Goal: Task Accomplishment & Management: Use online tool/utility

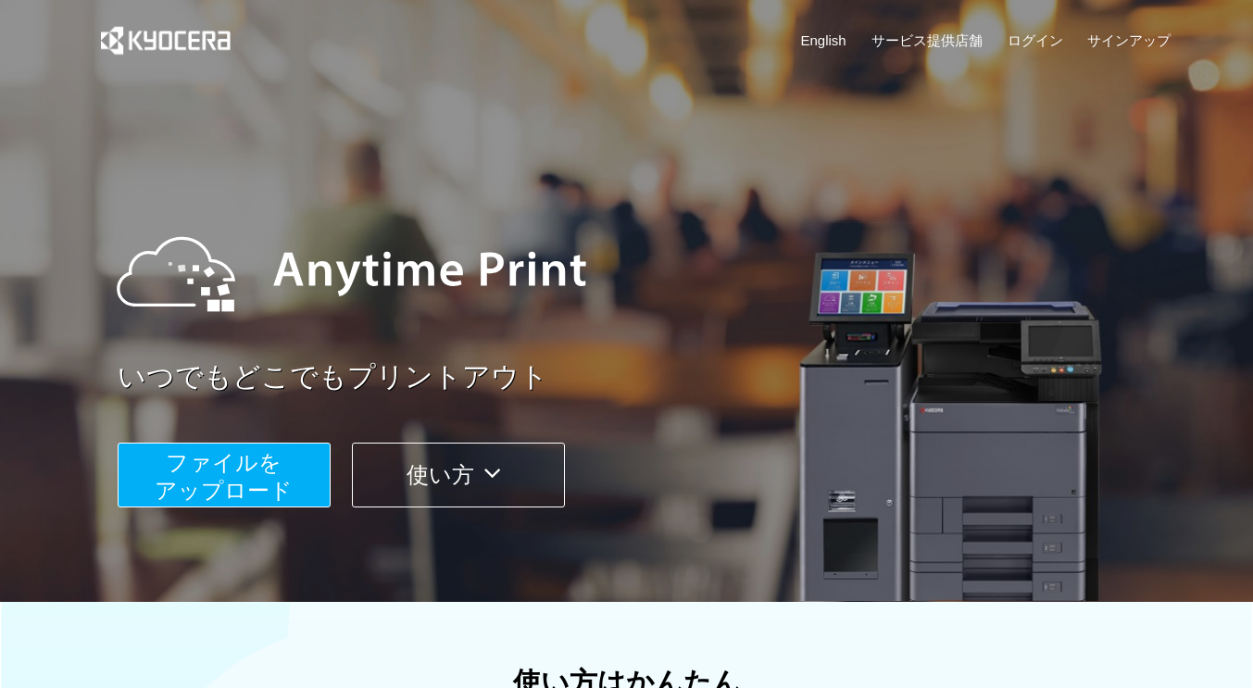
click at [250, 472] on span "ファイルを ​​アップロード" at bounding box center [224, 476] width 138 height 53
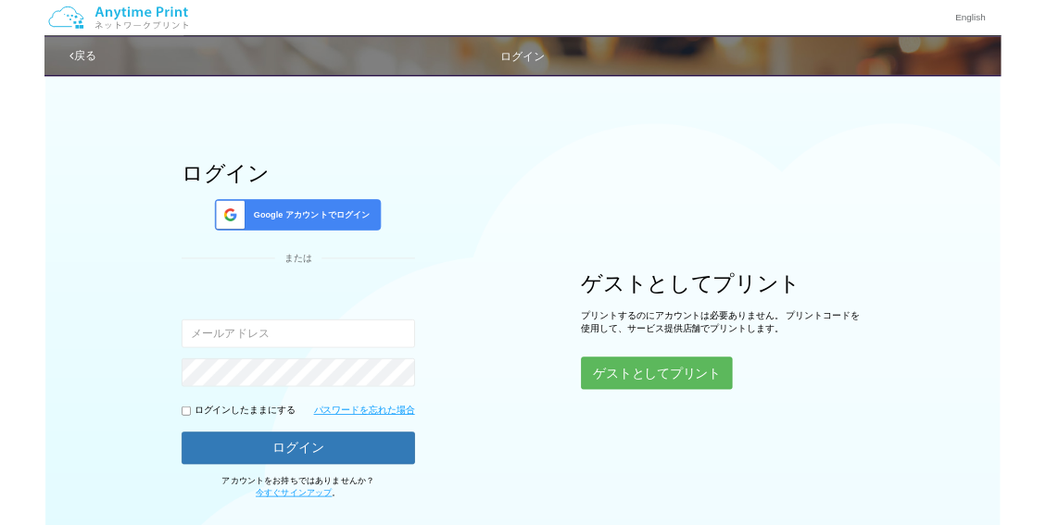
scroll to position [99, 0]
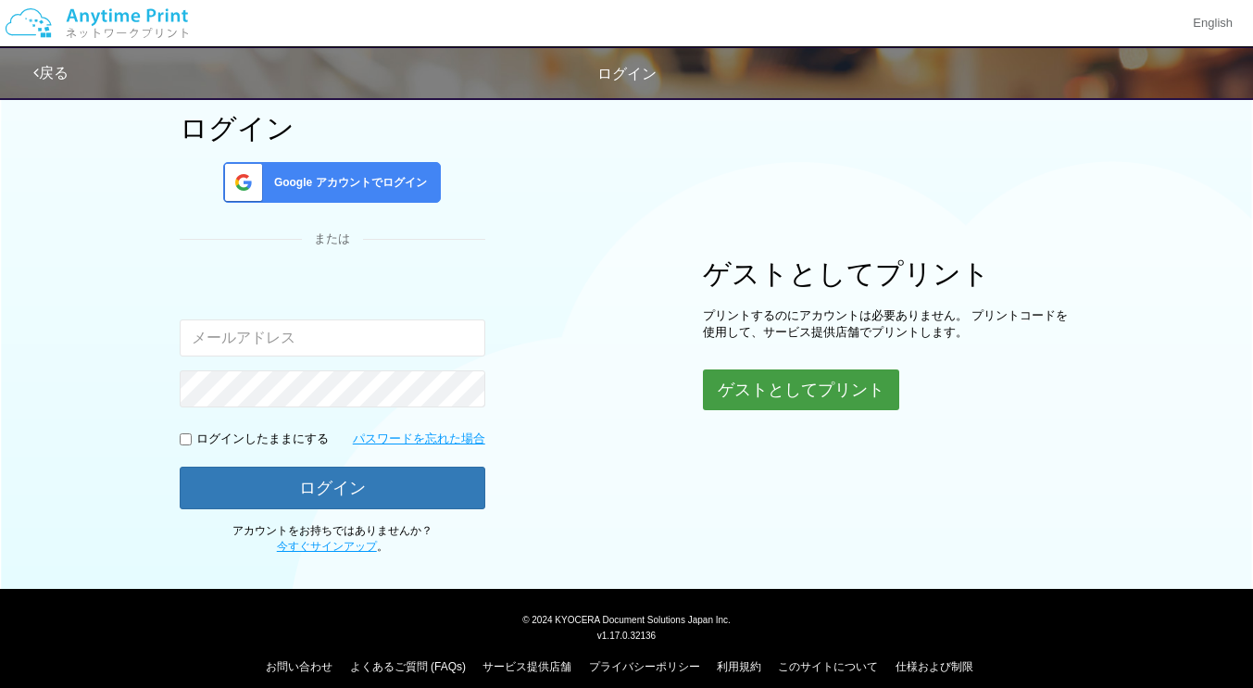
click at [884, 385] on button "ゲストとしてプリント" at bounding box center [801, 390] width 196 height 41
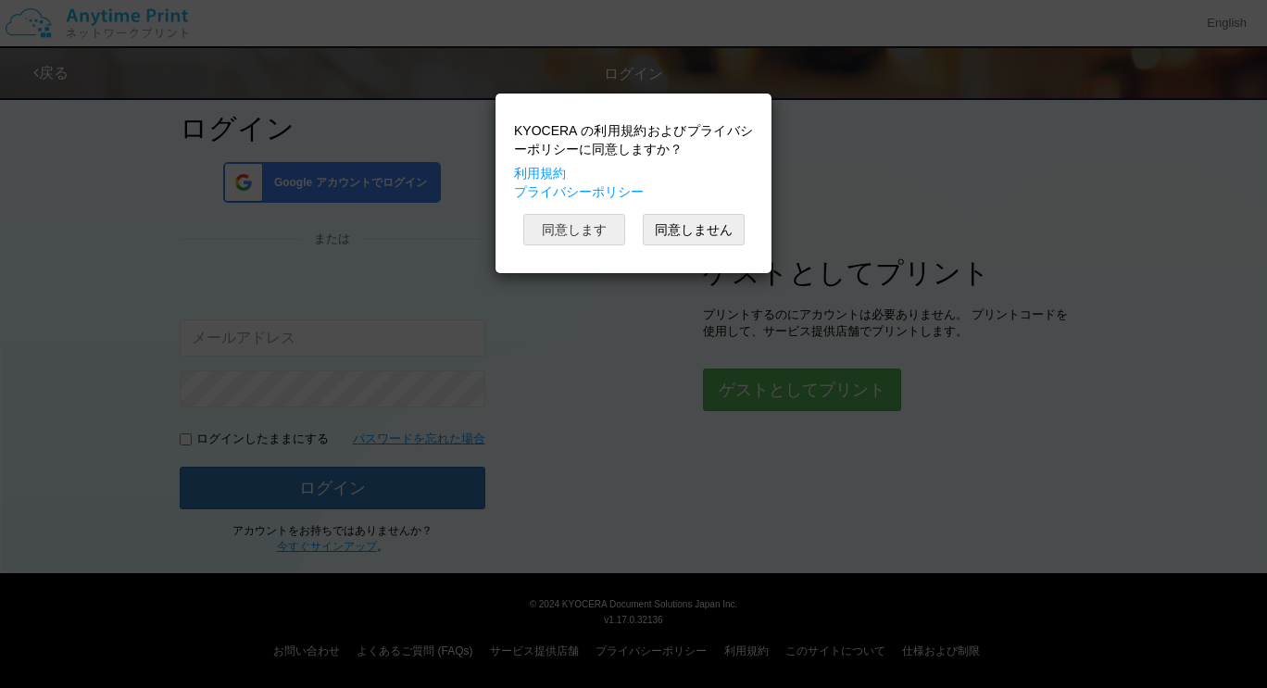
click at [587, 221] on button "同意します" at bounding box center [574, 229] width 102 height 31
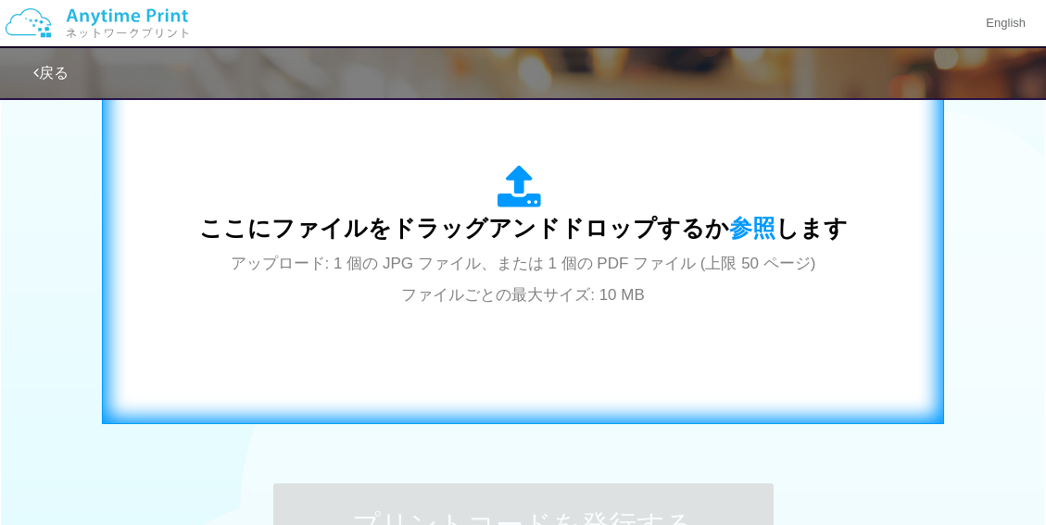
scroll to position [655, 0]
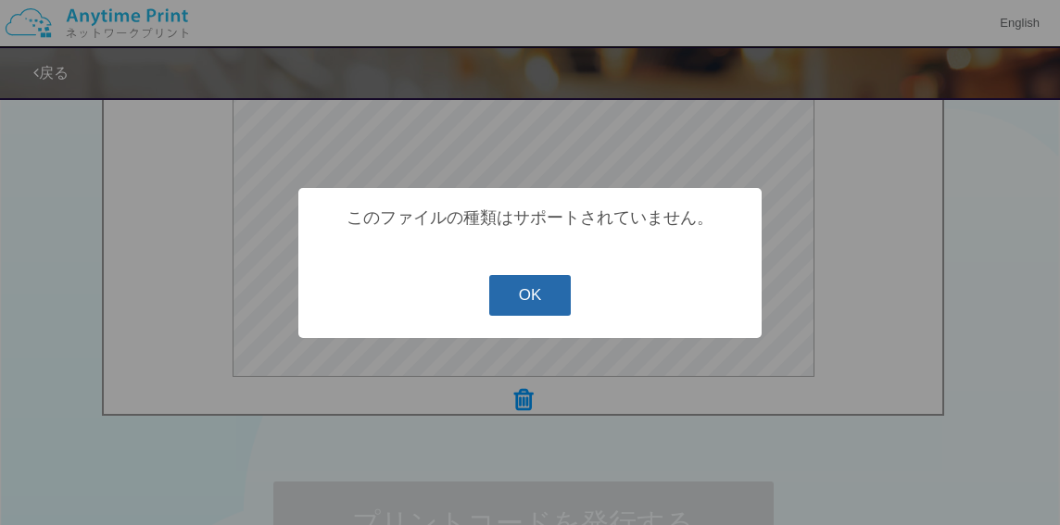
click at [518, 287] on button "OK" at bounding box center [530, 295] width 82 height 41
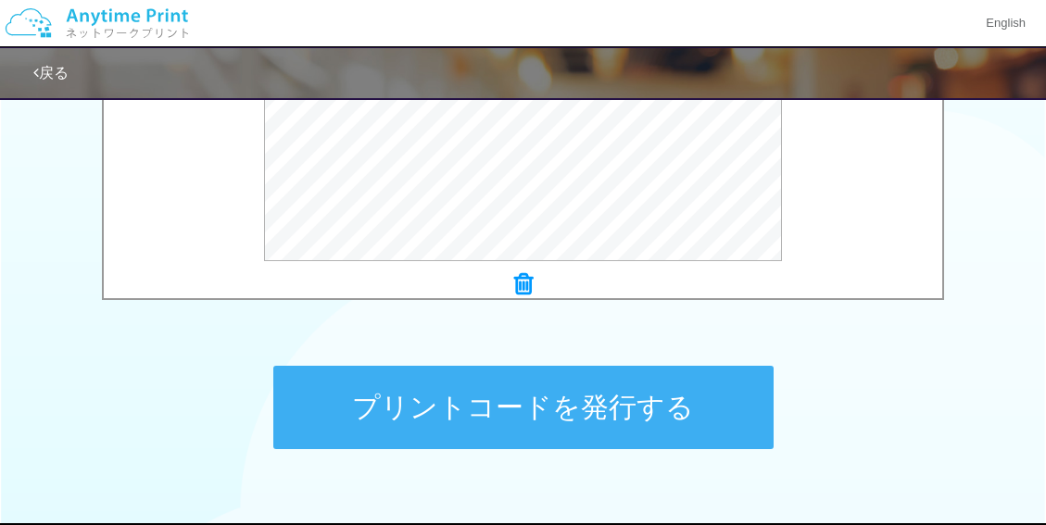
scroll to position [840, 0]
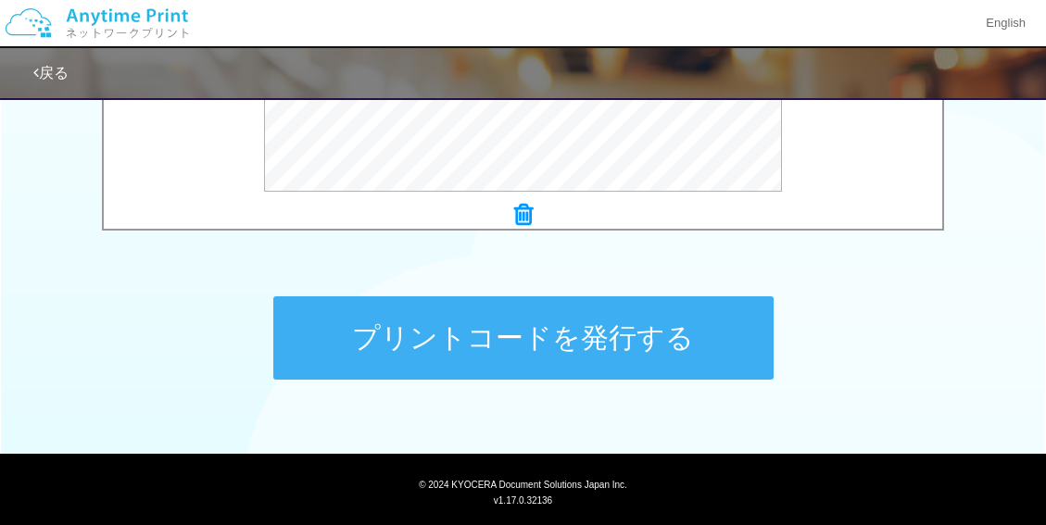
click at [603, 331] on button "プリントコードを発行する" at bounding box center [523, 337] width 500 height 83
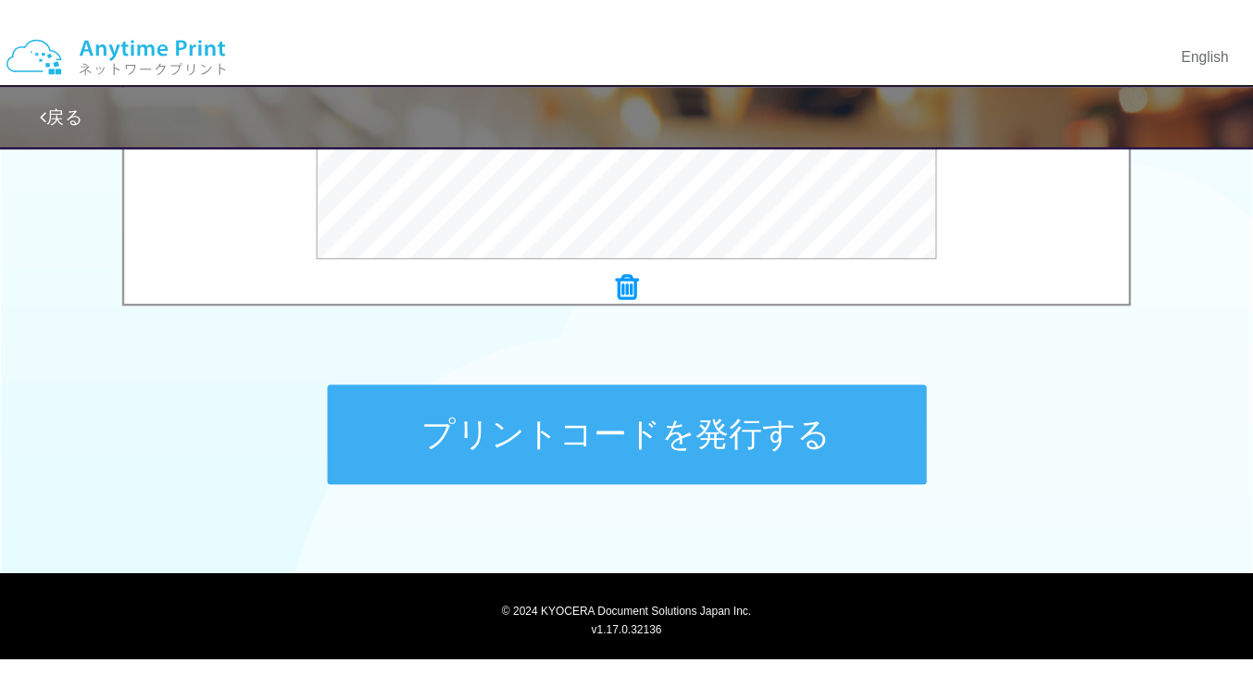
scroll to position [0, 0]
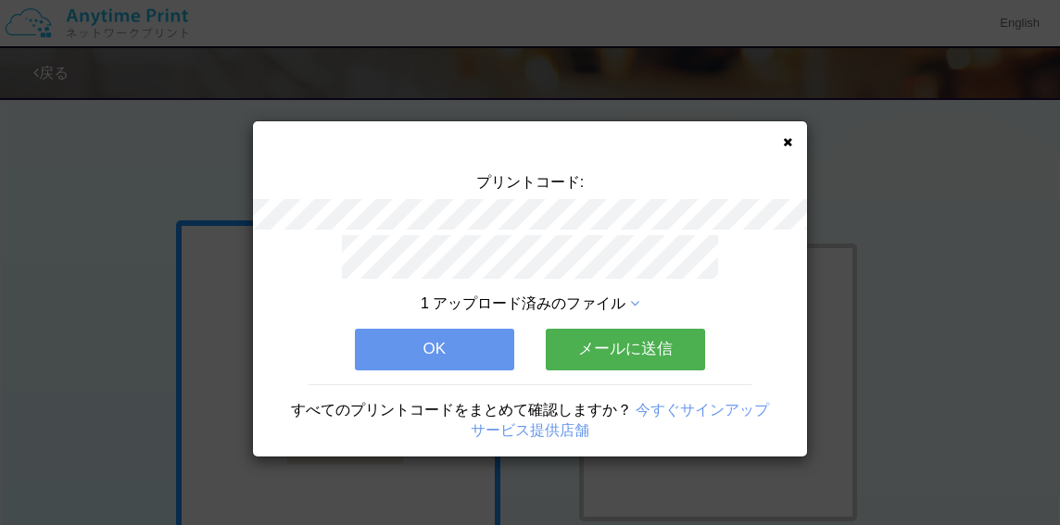
click at [599, 334] on button "メールに送信" at bounding box center [625, 349] width 159 height 41
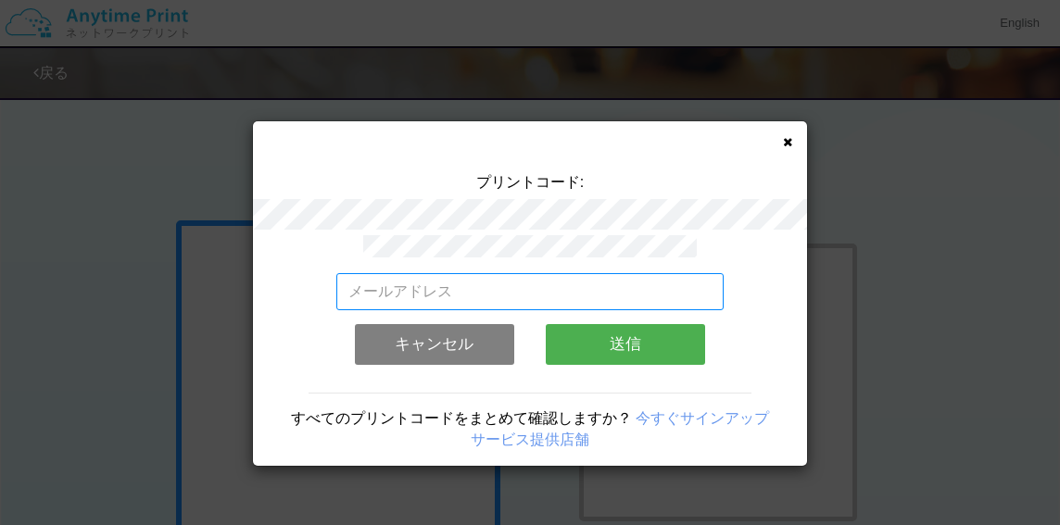
click at [446, 282] on input "email" at bounding box center [530, 291] width 388 height 37
type input "[EMAIL_ADDRESS][DOMAIN_NAME]"
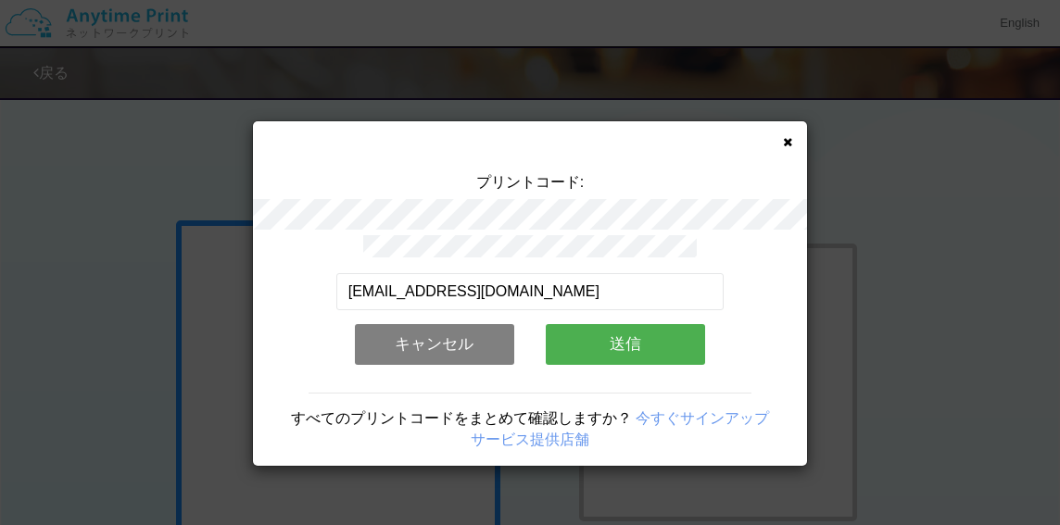
click at [595, 333] on button "送信" at bounding box center [625, 344] width 159 height 41
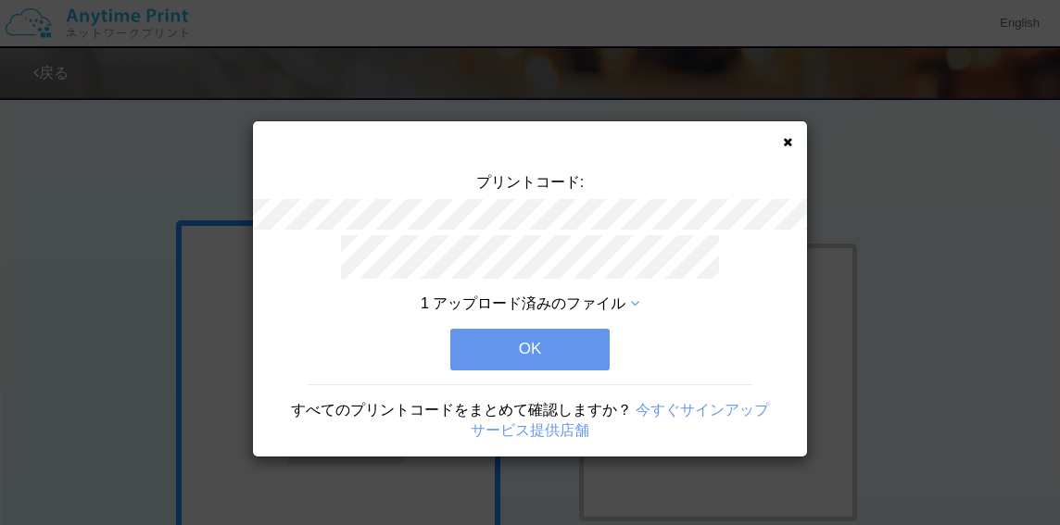
click at [517, 337] on button "OK" at bounding box center [529, 349] width 159 height 41
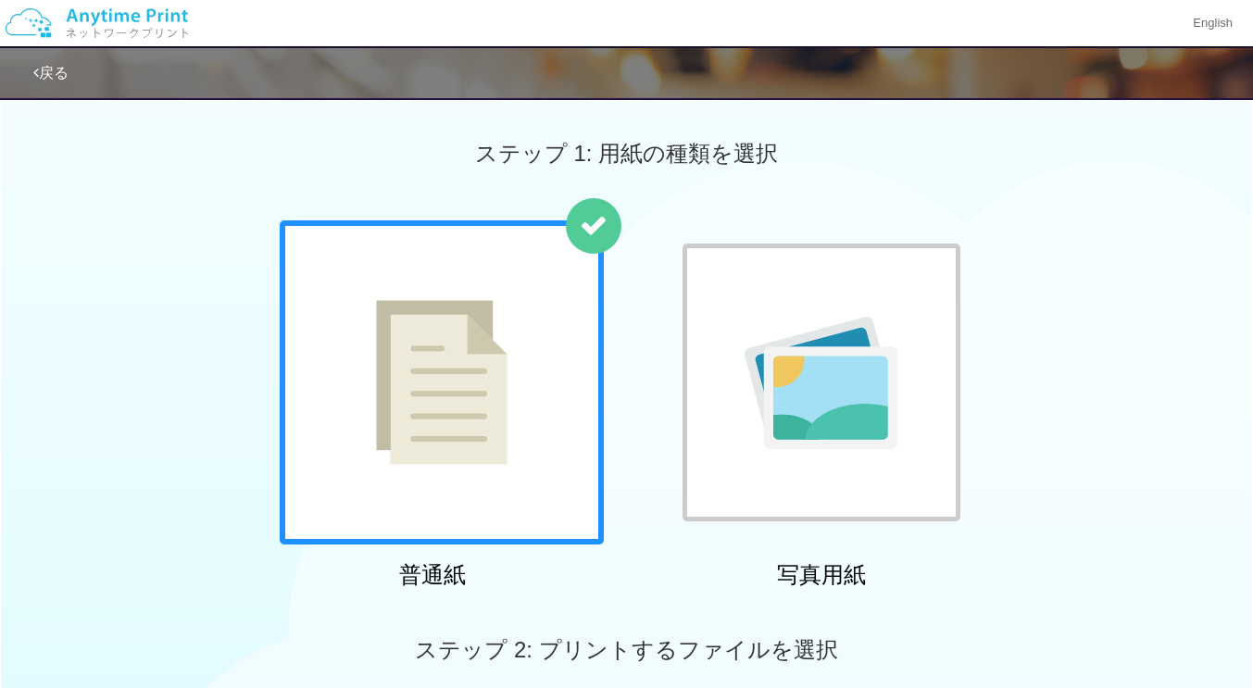
click at [456, 360] on img at bounding box center [442, 382] width 132 height 165
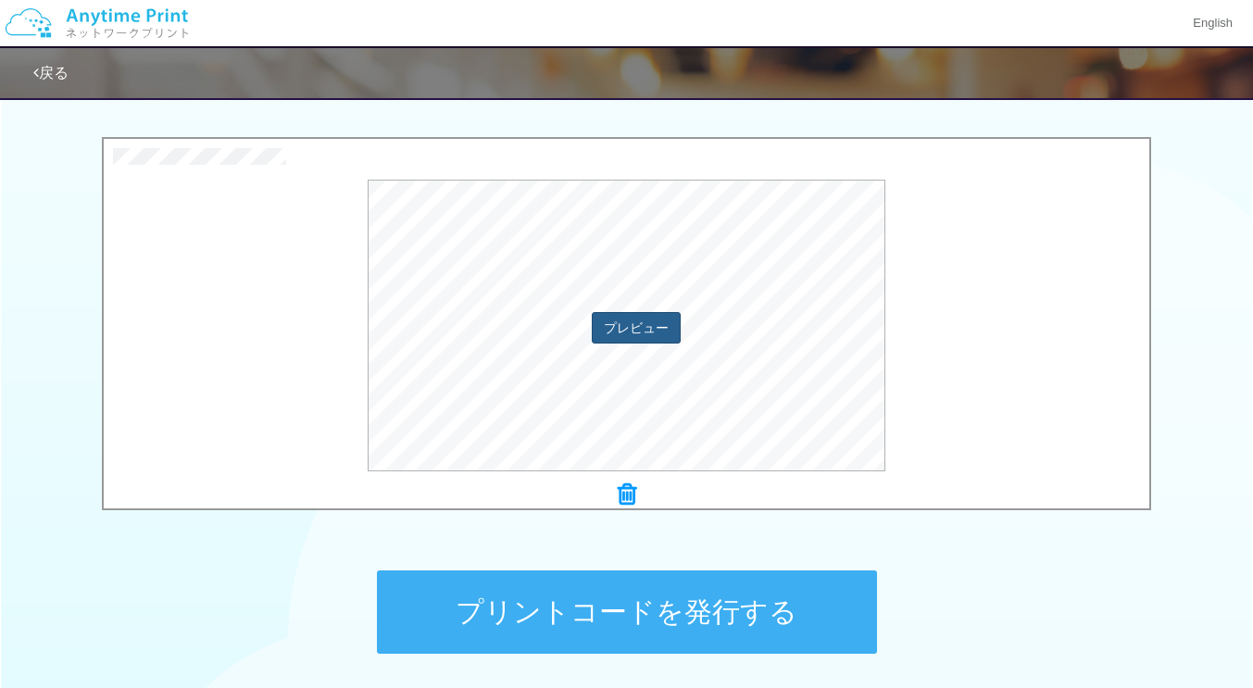
scroll to position [721, 0]
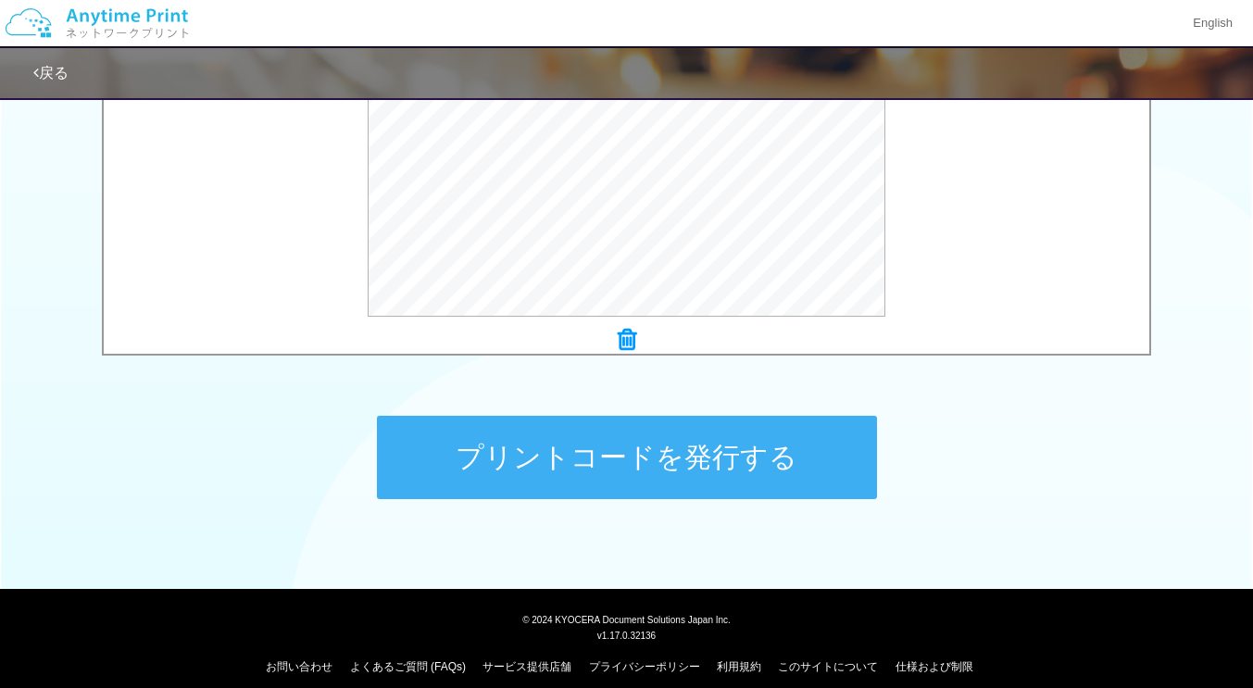
click at [633, 459] on button "プリントコードを発行する" at bounding box center [627, 457] width 500 height 83
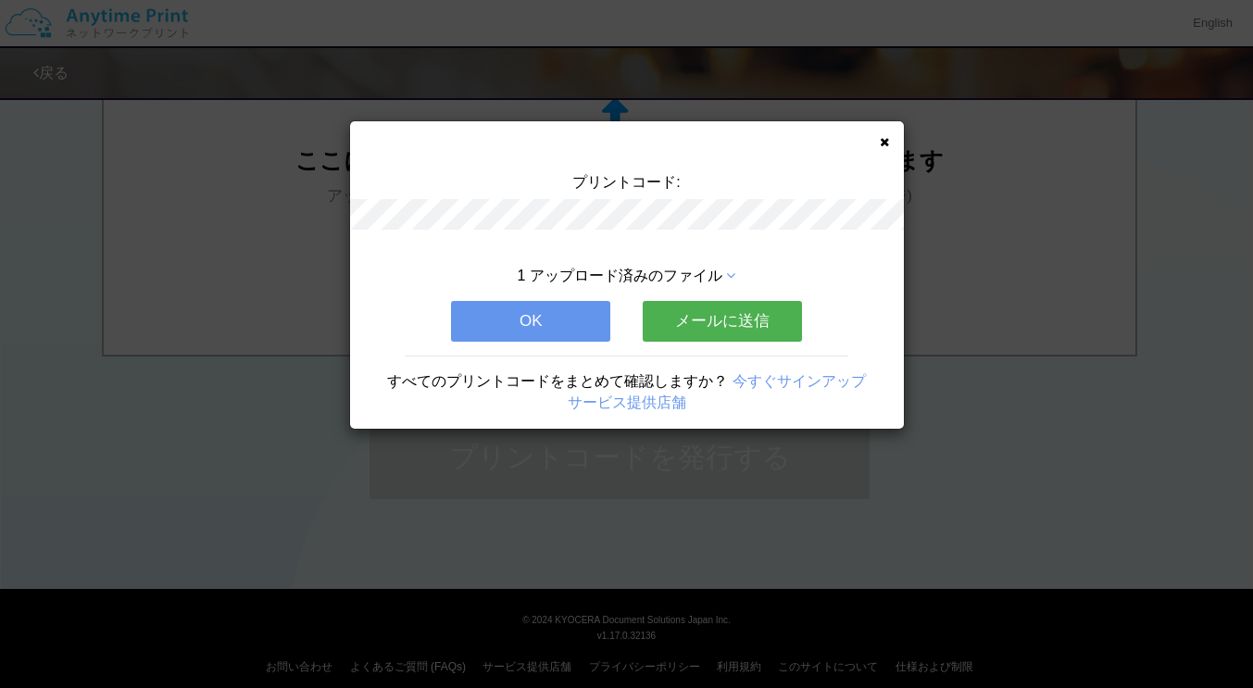
scroll to position [0, 0]
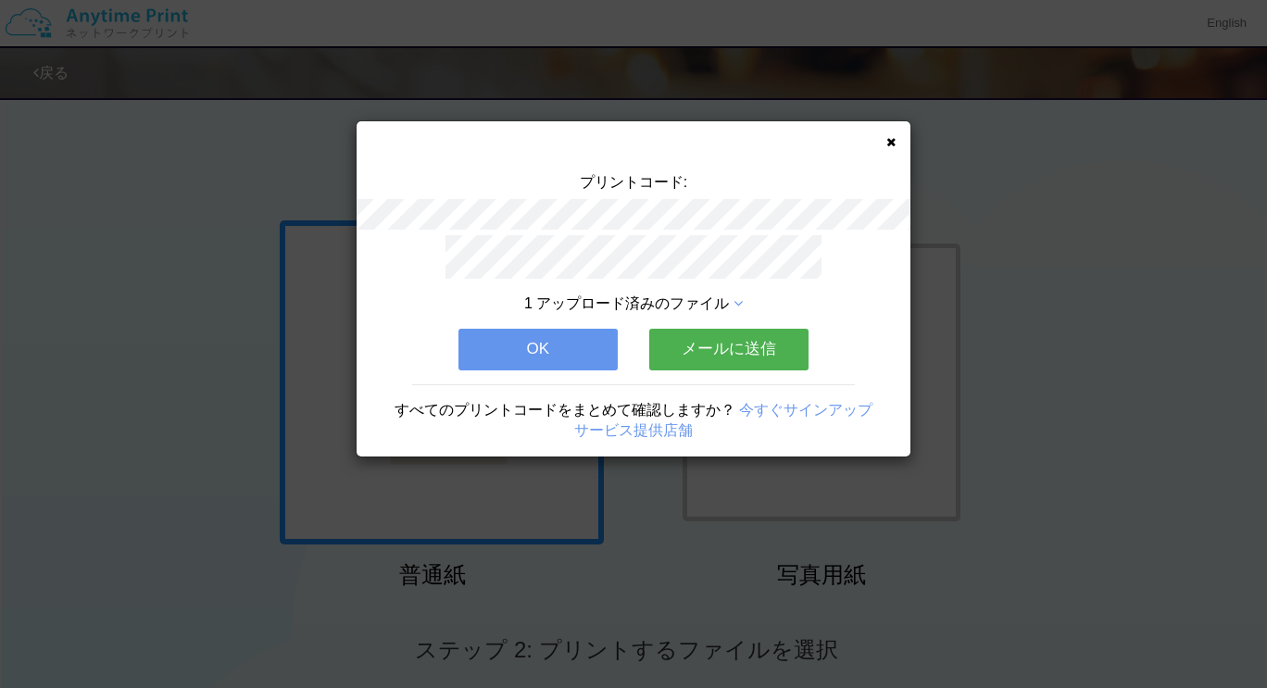
click at [526, 331] on button "OK" at bounding box center [538, 349] width 159 height 41
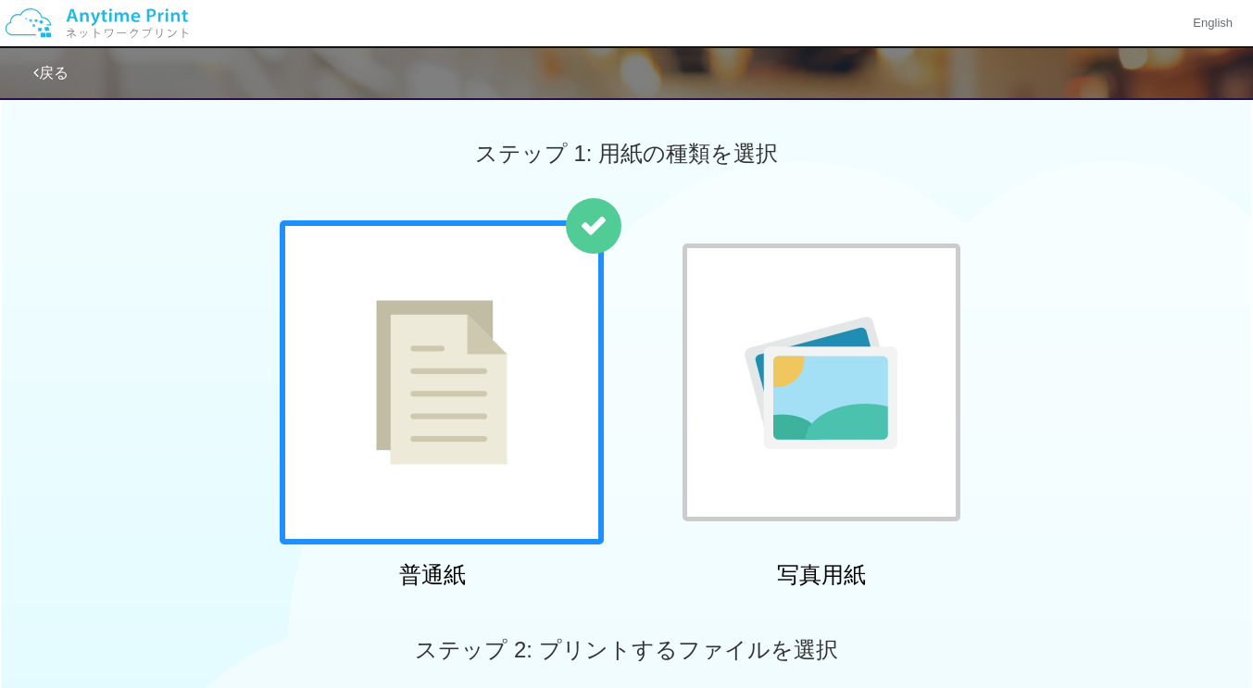
click at [486, 301] on img at bounding box center [442, 382] width 132 height 165
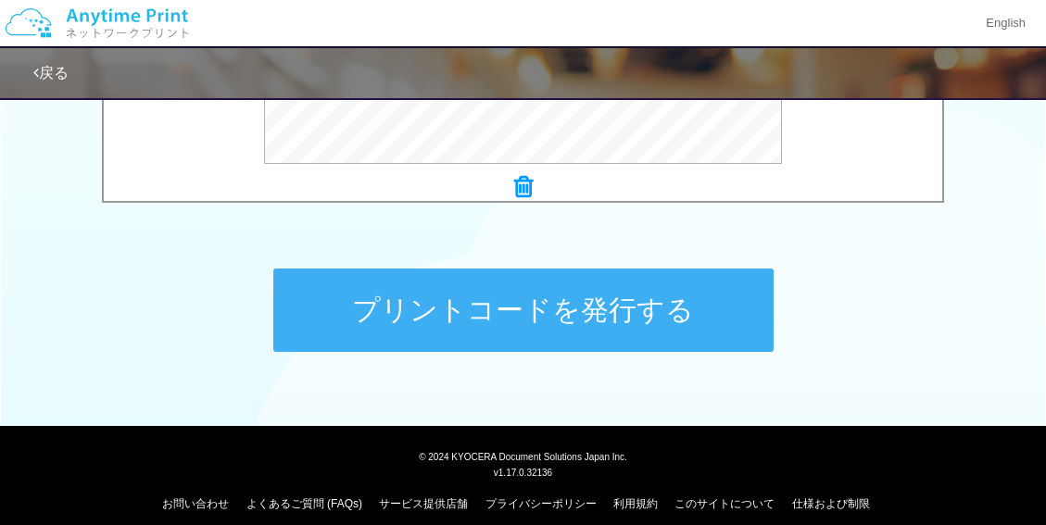
scroll to position [884, 0]
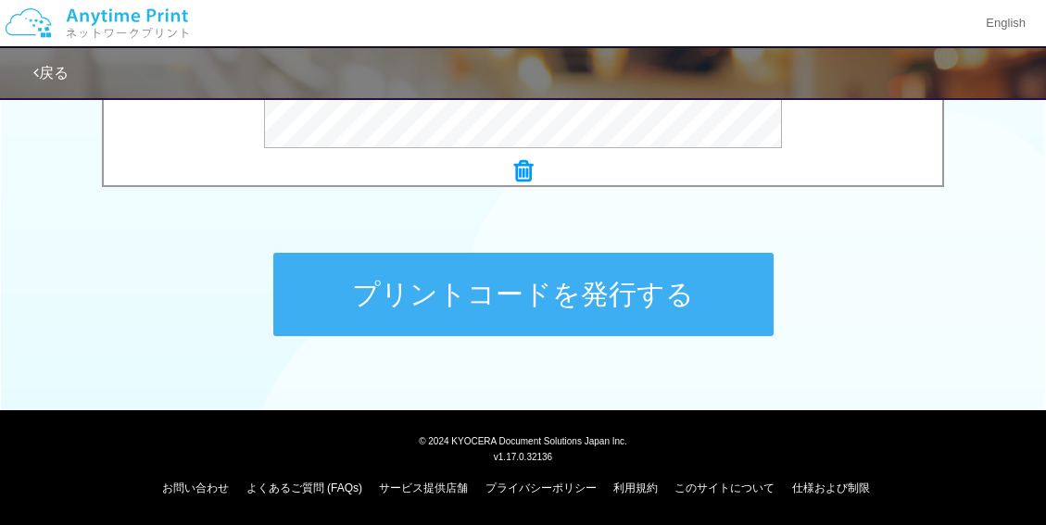
click at [520, 296] on button "プリントコードを発行する" at bounding box center [523, 294] width 500 height 83
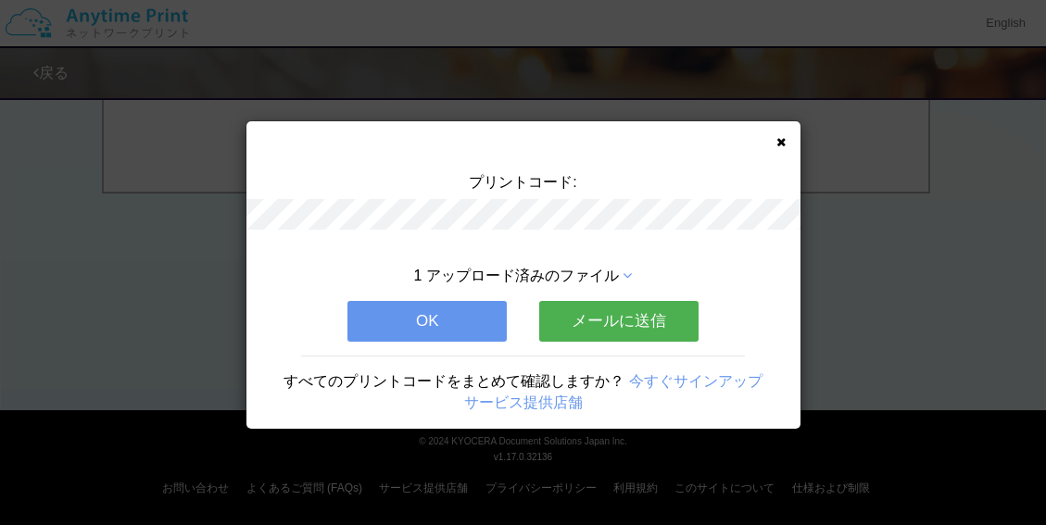
scroll to position [0, 0]
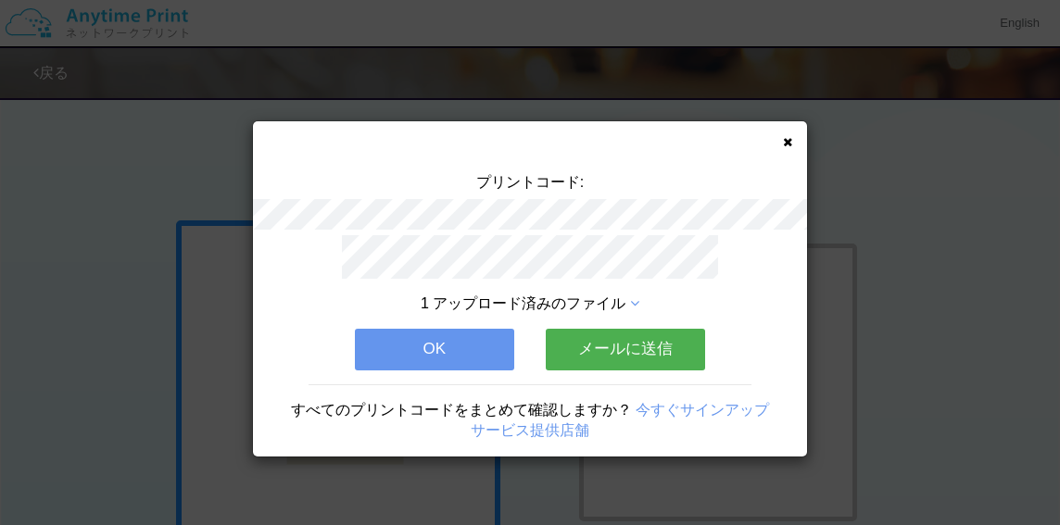
click at [607, 332] on button "メールに送信" at bounding box center [625, 349] width 159 height 41
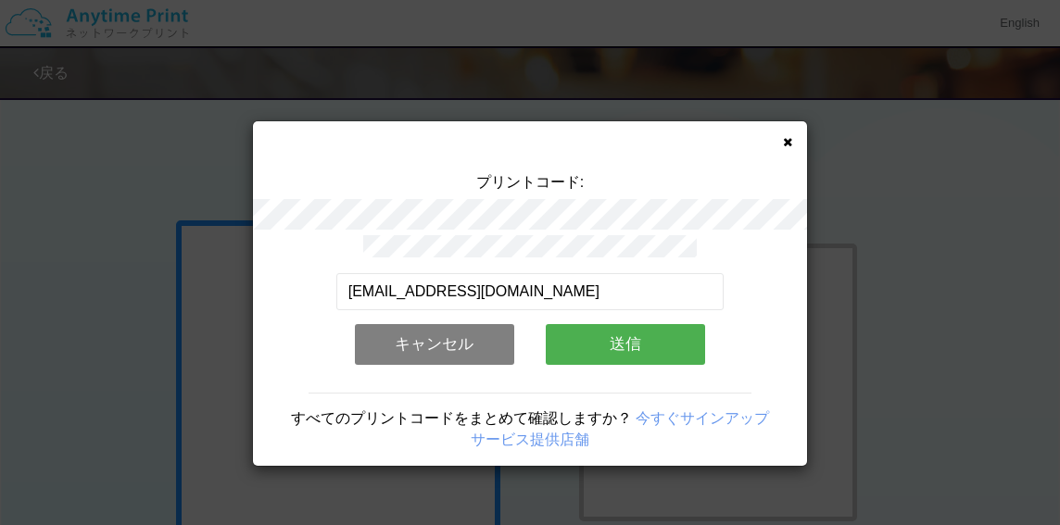
click at [601, 332] on button "送信" at bounding box center [625, 344] width 159 height 41
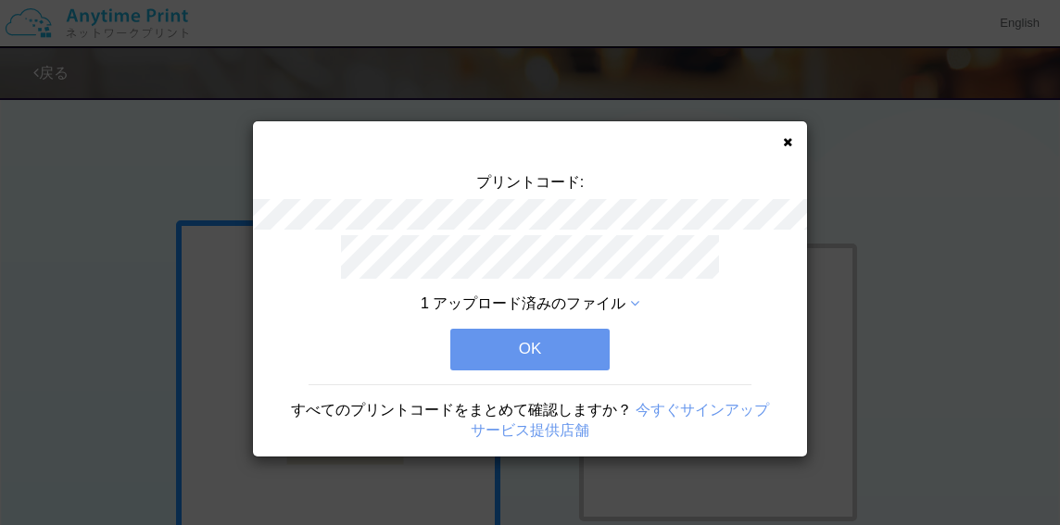
click at [539, 339] on button "OK" at bounding box center [529, 349] width 159 height 41
